Goal: Information Seeking & Learning: Learn about a topic

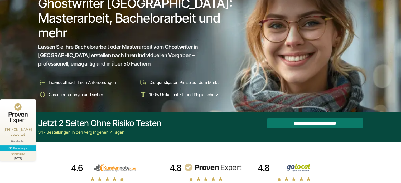
click at [238, 93] on div "Ghostwriter [GEOGRAPHIC_DATA]: Masterarbeit, Bachelorarbeit und mehr Lassen Sie…" at bounding box center [201, 45] width 338 height 107
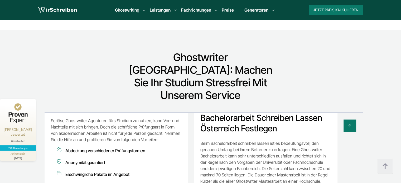
scroll to position [707, 0]
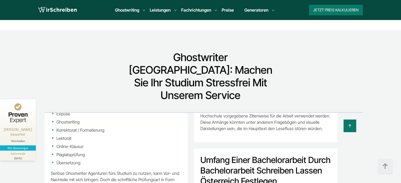
drag, startPoint x: 225, startPoint y: 123, endPoint x: 227, endPoint y: 136, distance: 13.3
click at [227, 155] on h2 "Umfang einer Bachelorarbeit durch Bachelorarbeit schreiben lassen Österreich fe…" at bounding box center [265, 171] width 131 height 32
copy h2 "Bachelorarbeit schreiben lassen"
click at [391, 167] on img at bounding box center [385, 167] width 16 height 16
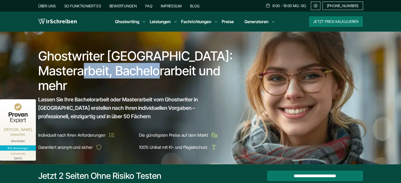
drag, startPoint x: 116, startPoint y: 71, endPoint x: 195, endPoint y: 70, distance: 78.6
click at [195, 70] on h1 "Ghostwriter [GEOGRAPHIC_DATA]: Masterarbeit, Bachelorarbeit und mehr" at bounding box center [137, 71] width 198 height 44
copy h1 "Bachelorarbeit"
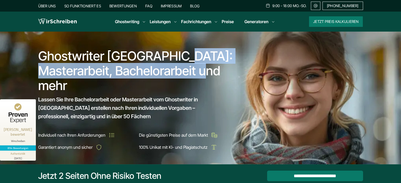
drag, startPoint x: 68, startPoint y: 85, endPoint x: 38, endPoint y: 69, distance: 33.7
click at [38, 69] on div "Ghostwriter [GEOGRAPHIC_DATA]: Masterarbeit, Bachelorarbeit und mehr Lassen Sie…" at bounding box center [201, 97] width 338 height 107
copy h1 "Masterarbeit, Bachelorarbeit und mehr"
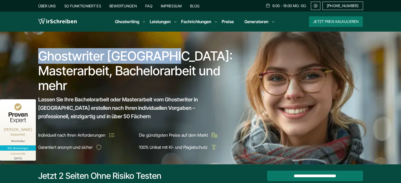
drag, startPoint x: 44, startPoint y: 56, endPoint x: 164, endPoint y: 58, distance: 120.0
click at [164, 58] on h1 "Ghostwriter [GEOGRAPHIC_DATA]: Masterarbeit, Bachelorarbeit und mehr" at bounding box center [137, 71] width 198 height 44
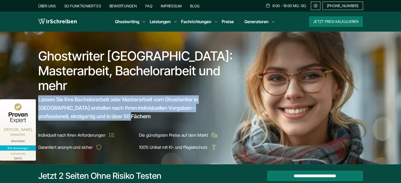
drag, startPoint x: 80, startPoint y: 116, endPoint x: 30, endPoint y: 97, distance: 53.0
click at [30, 97] on section "Ghostwriter [GEOGRAPHIC_DATA]: Masterarbeit, Bachelorarbeit und mehr Lassen Sie…" at bounding box center [200, 98] width 401 height 133
copy span "Lassen Sie Ihre Bachelorarbeit oder Masterarbeit vom Ghostwriter in [GEOGRAPHIC…"
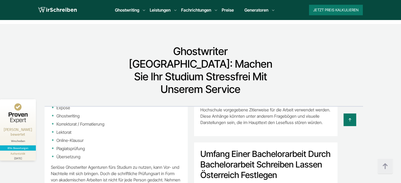
scroll to position [3778, 0]
drag, startPoint x: 305, startPoint y: 105, endPoint x: 253, endPoint y: 109, distance: 52.4
click at [253, 149] on h2 "Umfang einer Bachelorarbeit durch Bachelorarbeit schreiben lassen Österreich fe…" at bounding box center [265, 165] width 131 height 32
copy h2 "Bachelorarbeit"
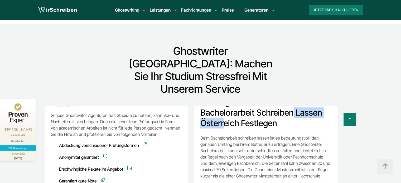
scroll to position [812, 0]
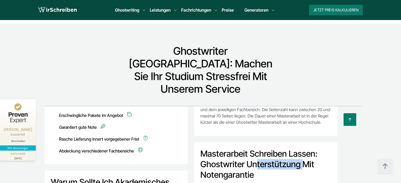
copy h2 "Masterarbeit"
drag, startPoint x: 246, startPoint y: 107, endPoint x: 197, endPoint y: 105, distance: 49.4
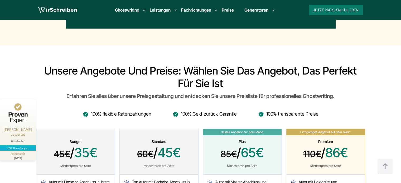
scroll to position [1319, 0]
